Goal: Entertainment & Leisure: Browse casually

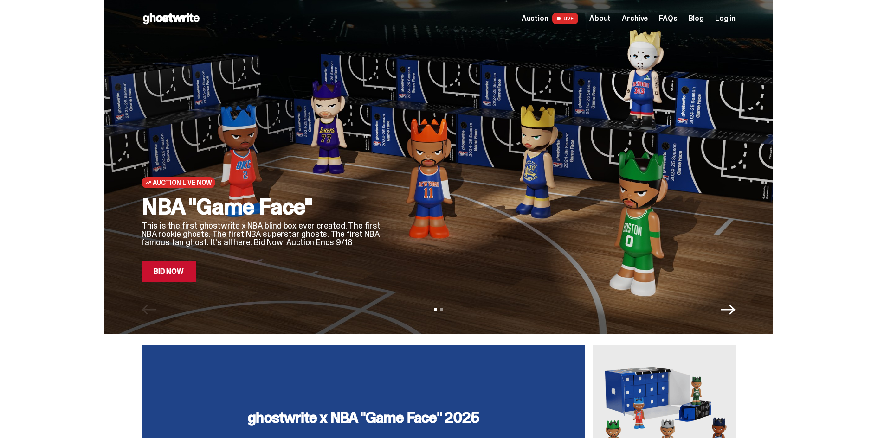
click at [731, 306] on icon "Next" at bounding box center [727, 309] width 15 height 15
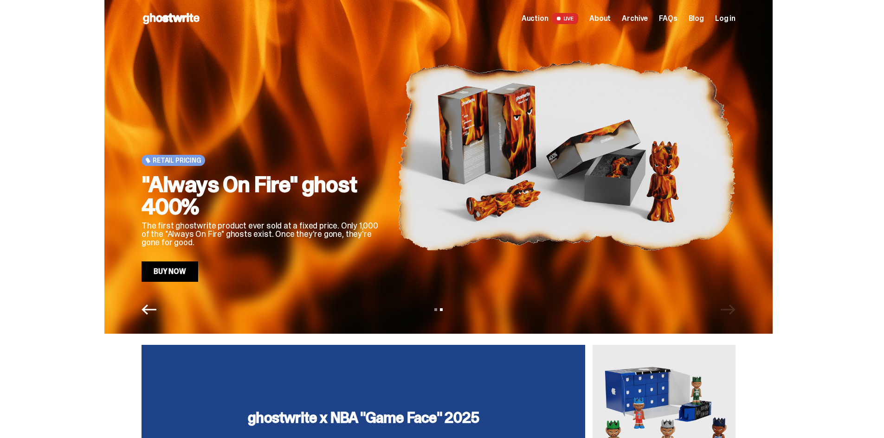
drag, startPoint x: 157, startPoint y: 309, endPoint x: 160, endPoint y: 303, distance: 5.8
click at [156, 309] on icon "Previous" at bounding box center [148, 309] width 15 height 15
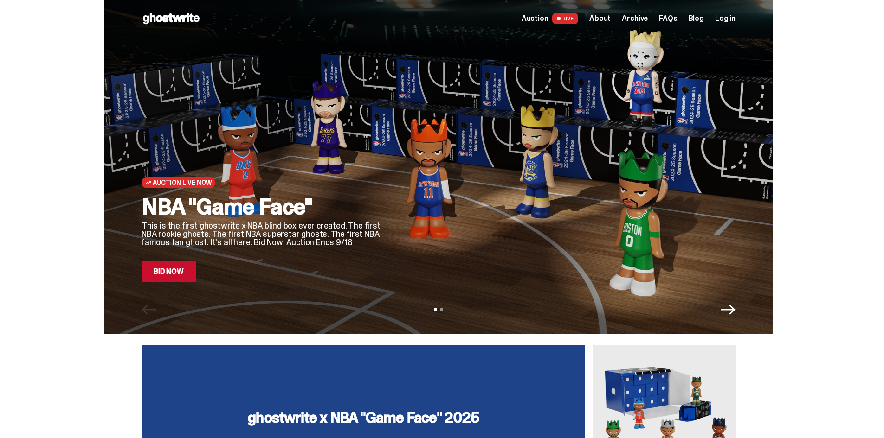
click at [574, 18] on span "LIVE" at bounding box center [565, 18] width 26 height 11
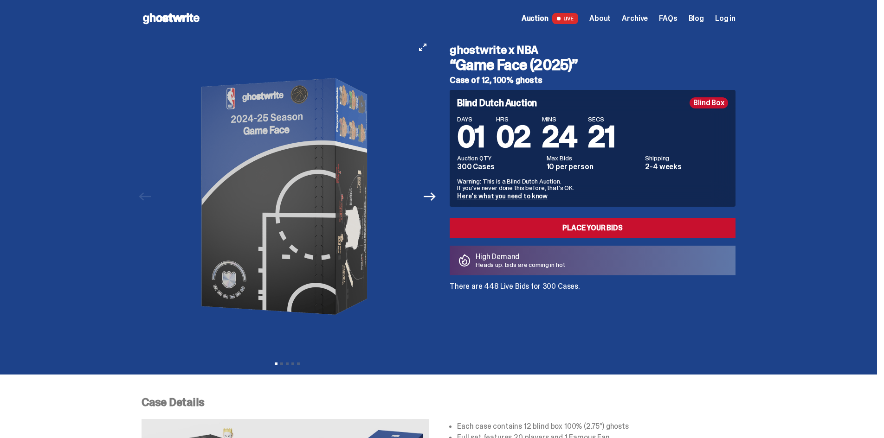
click at [440, 200] on button "Next" at bounding box center [429, 196] width 20 height 20
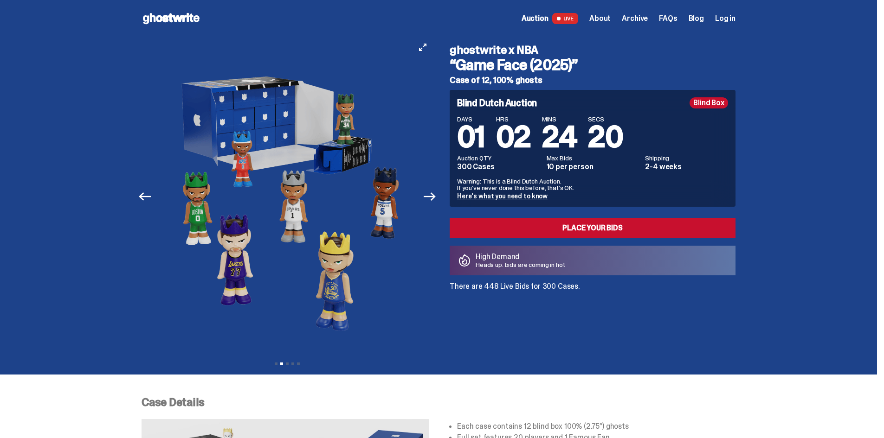
click at [440, 197] on button "Next" at bounding box center [429, 196] width 20 height 20
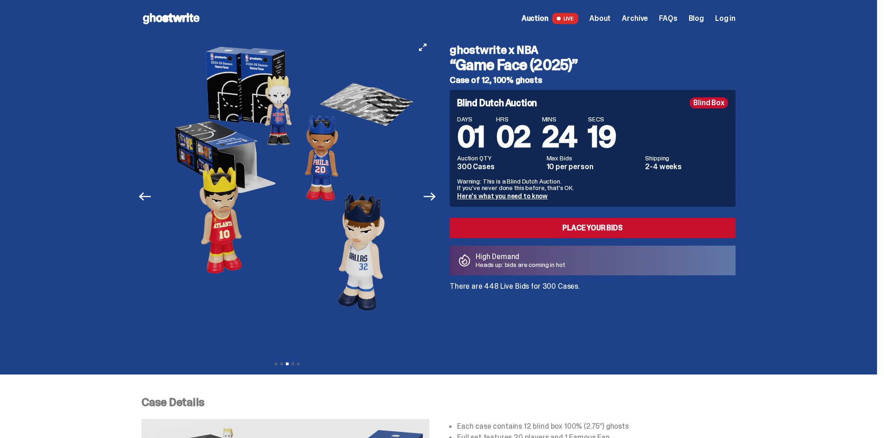
click at [440, 197] on button "Next" at bounding box center [429, 196] width 20 height 20
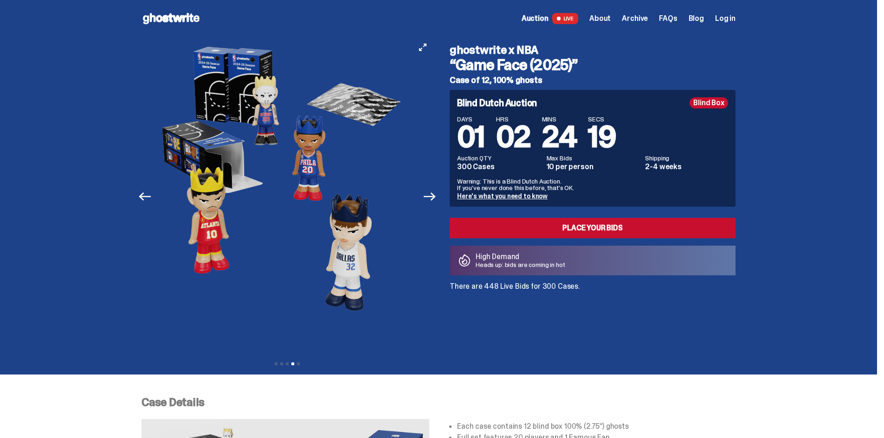
click at [440, 197] on button "Next" at bounding box center [429, 196] width 20 height 20
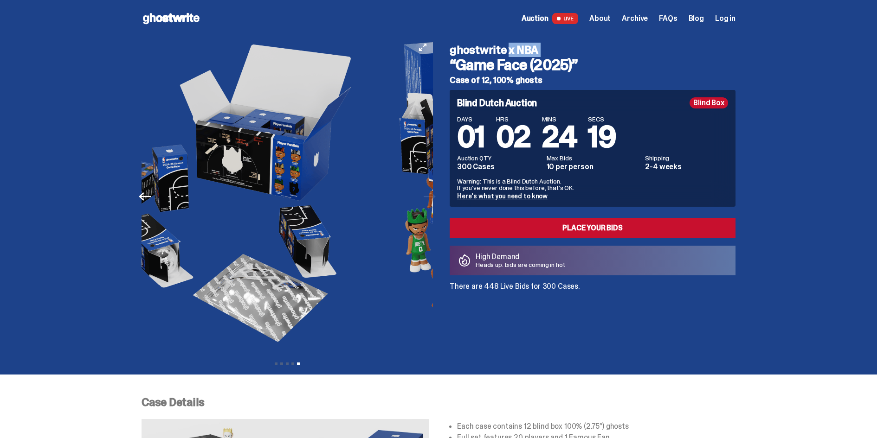
click at [438, 197] on div "Previous Next View slide 1 View slide 2 View slide 3 View slide 4 View slide 5" at bounding box center [289, 196] width 297 height 319
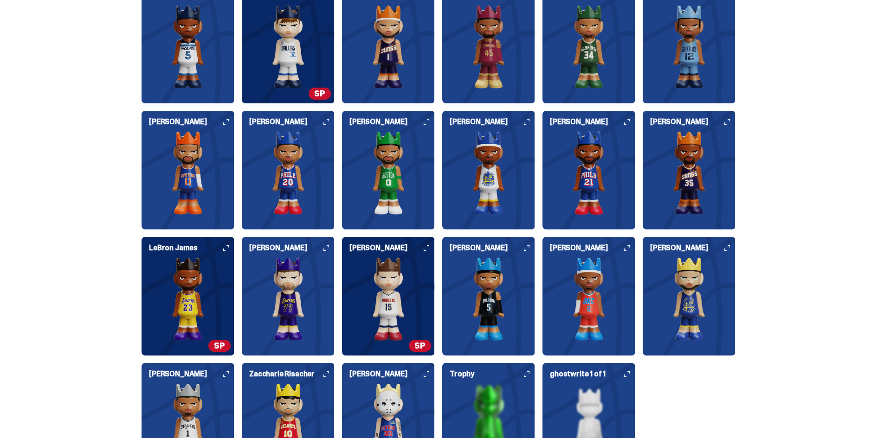
scroll to position [1067, 0]
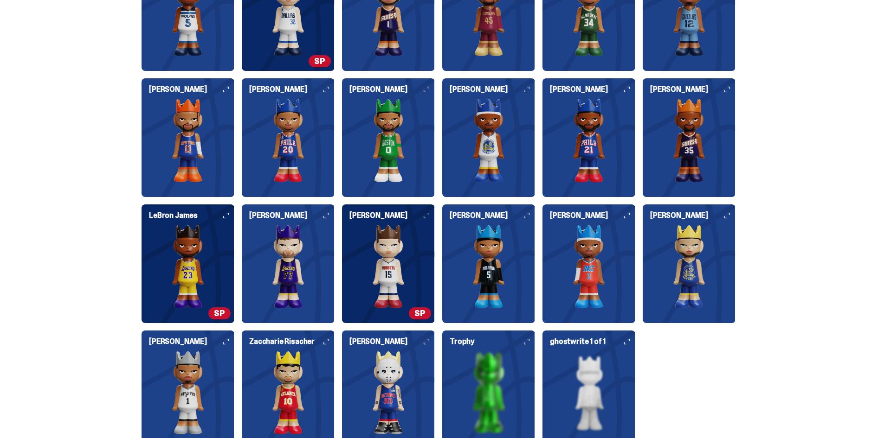
click at [230, 254] on img at bounding box center [187, 267] width 93 height 84
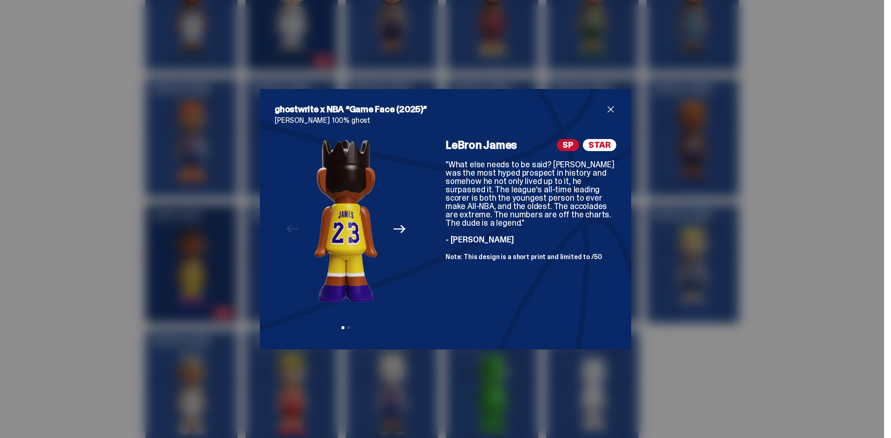
click at [399, 231] on icon "Next" at bounding box center [399, 229] width 12 height 8
click at [397, 229] on div "Previous Next View slide 1 View slide 2" at bounding box center [346, 237] width 142 height 196
click at [292, 230] on icon "Previous" at bounding box center [292, 229] width 12 height 8
click at [610, 109] on span "close" at bounding box center [610, 109] width 11 height 11
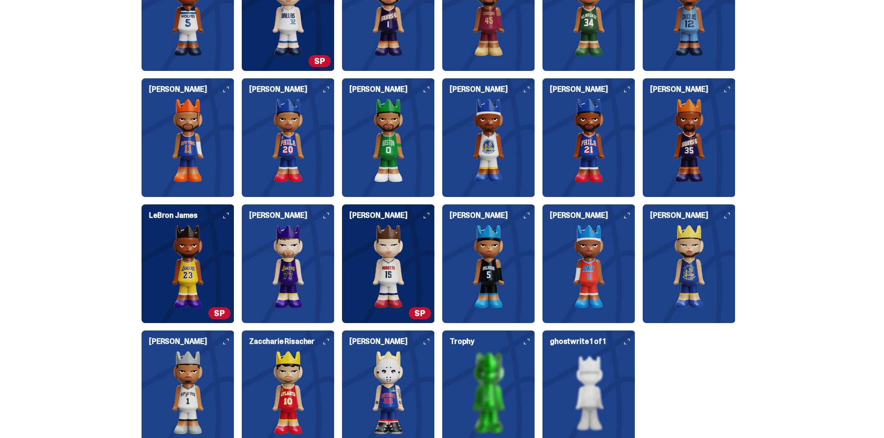
click at [443, 257] on div "[PERSON_NAME] [PERSON_NAME] [PERSON_NAME] [PERSON_NAME] [PERSON_NAME] [PERSON_N…" at bounding box center [438, 200] width 594 height 497
click at [421, 263] on img at bounding box center [388, 267] width 93 height 84
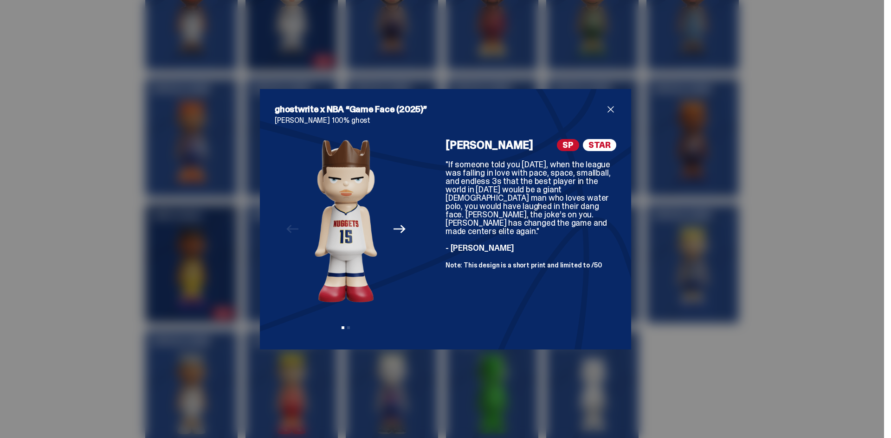
click at [605, 109] on span "close" at bounding box center [610, 109] width 11 height 11
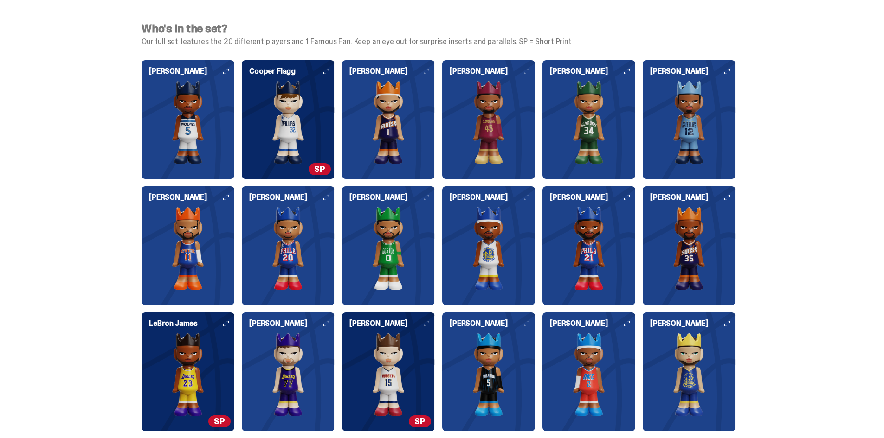
scroll to position [881, 0]
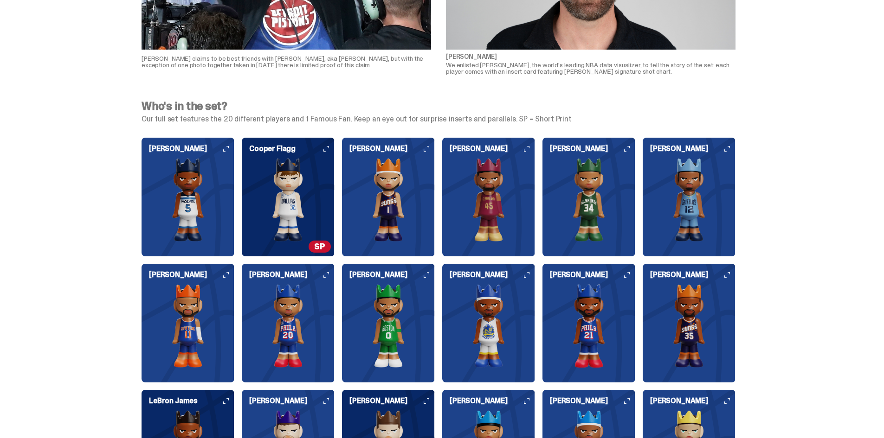
click at [325, 221] on img at bounding box center [288, 200] width 93 height 84
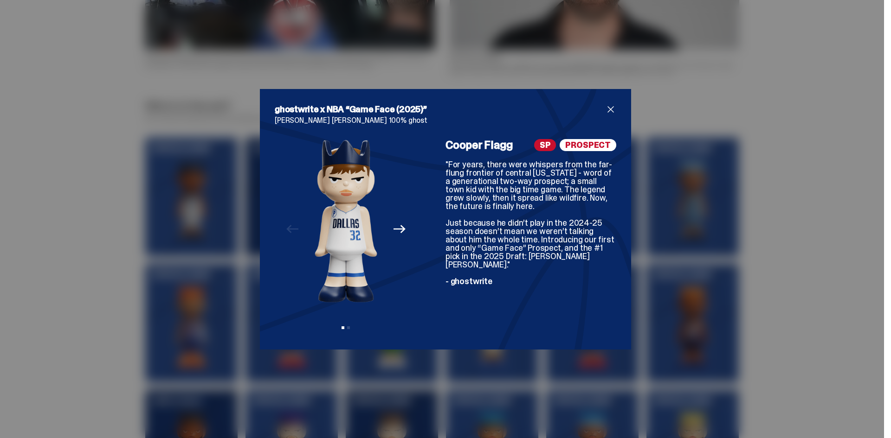
click at [610, 106] on span "close" at bounding box center [610, 109] width 11 height 11
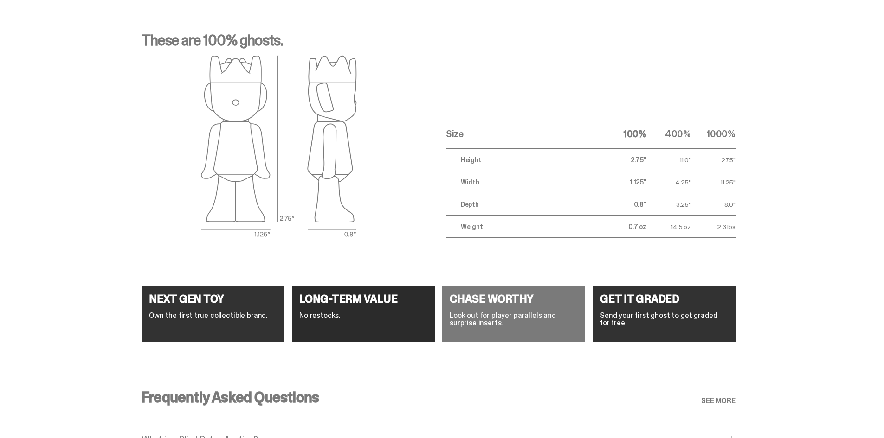
scroll to position [3526, 0]
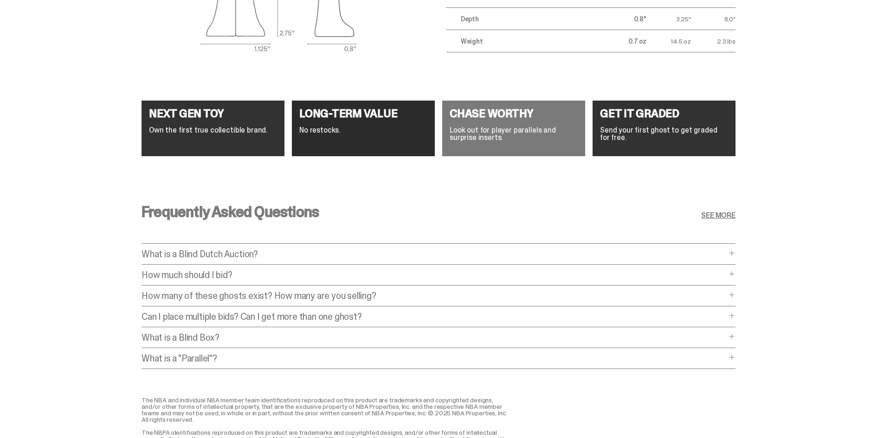
click at [733, 275] on span at bounding box center [731, 273] width 7 height 7
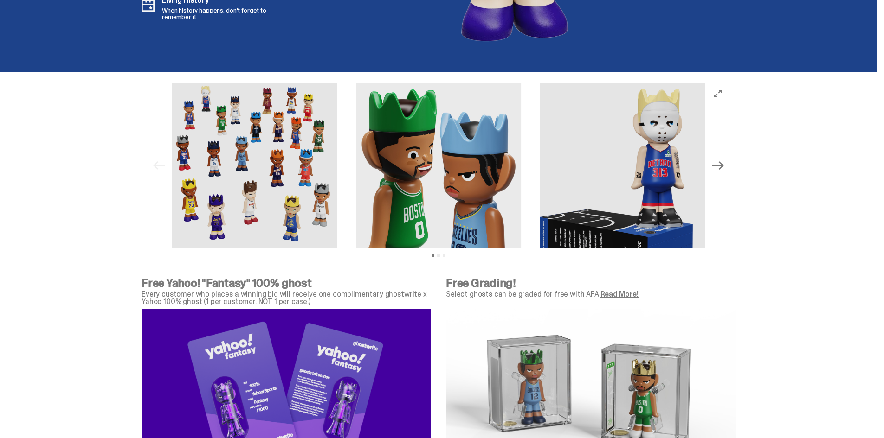
scroll to position [3015, 0]
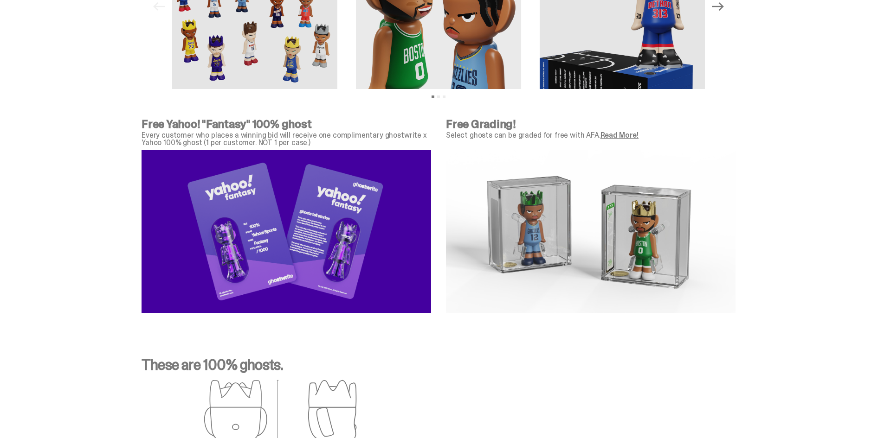
click at [609, 138] on link "Read More!" at bounding box center [619, 135] width 38 height 10
